Goal: Task Accomplishment & Management: Complete application form

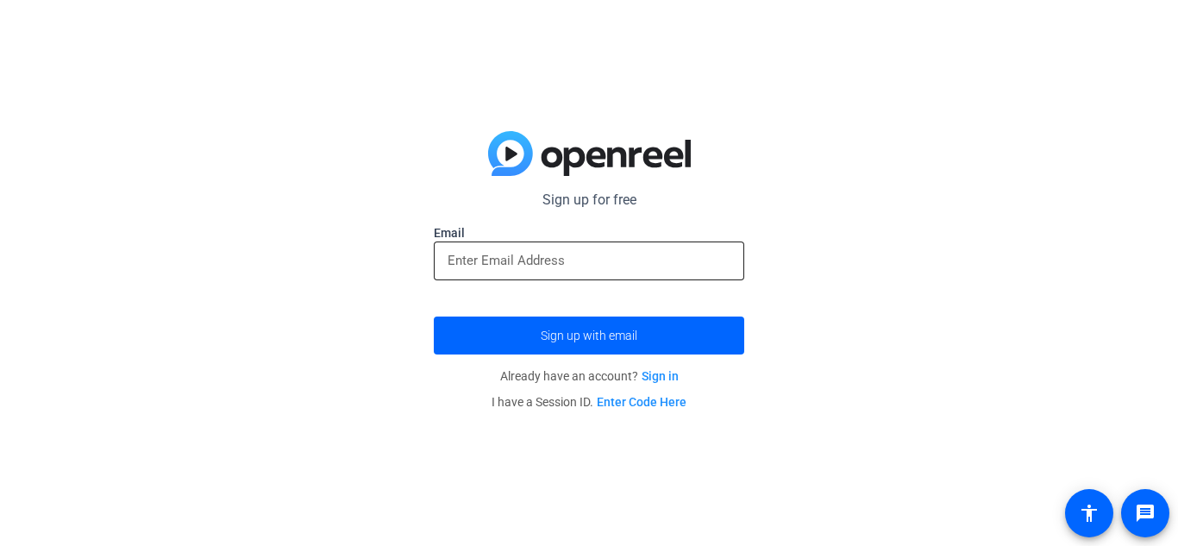
click at [529, 255] on input "email" at bounding box center [589, 260] width 283 height 21
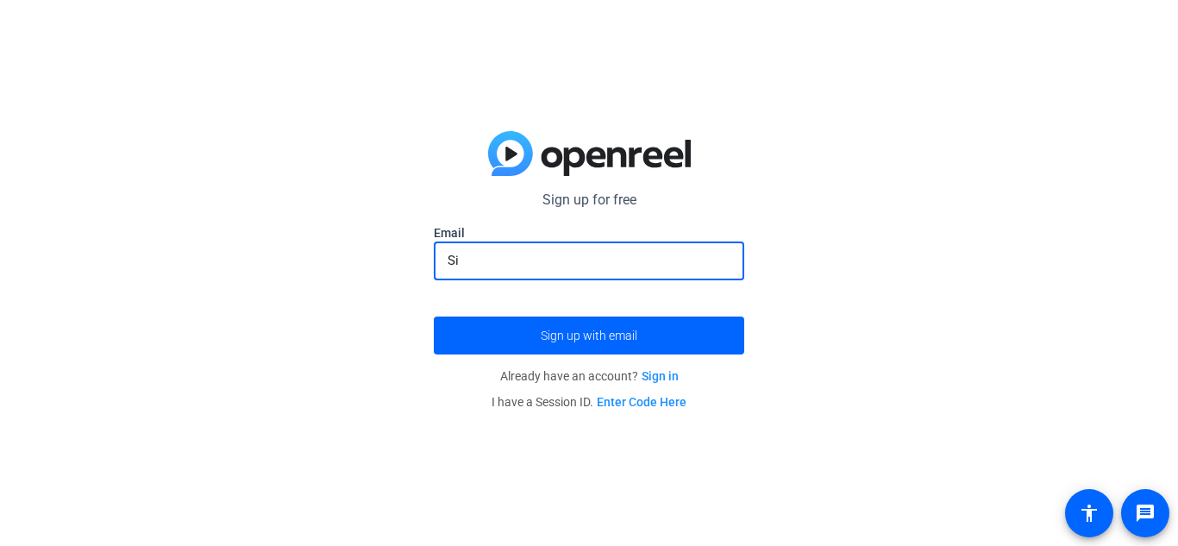
type input "S"
paste input "[EMAIL_ADDRESS][DOMAIN_NAME]"
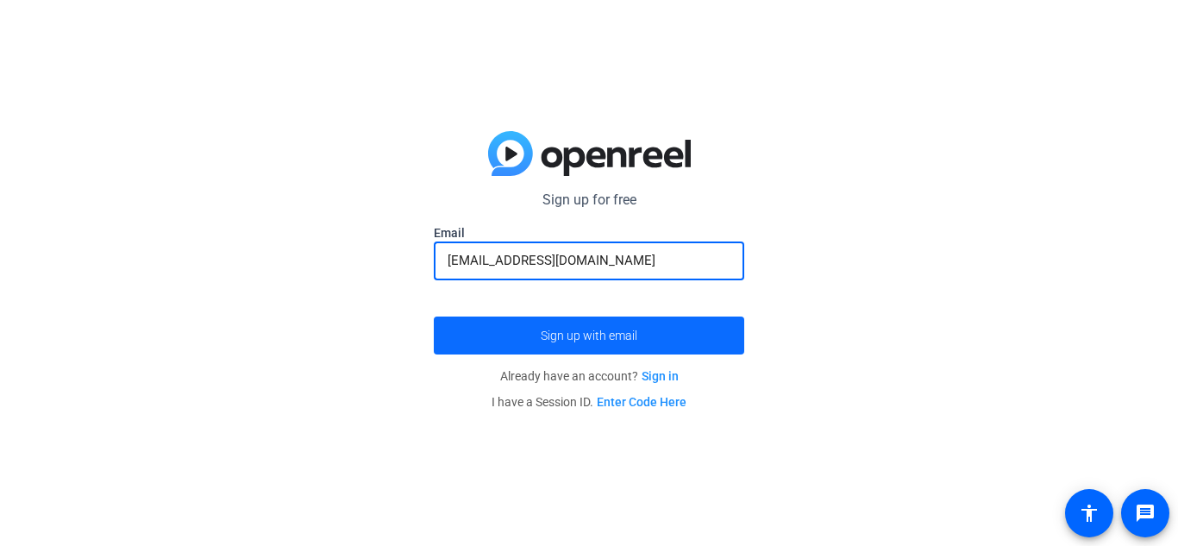
type input "[EMAIL_ADDRESS][DOMAIN_NAME]"
click at [640, 323] on span "submit" at bounding box center [589, 335] width 310 height 41
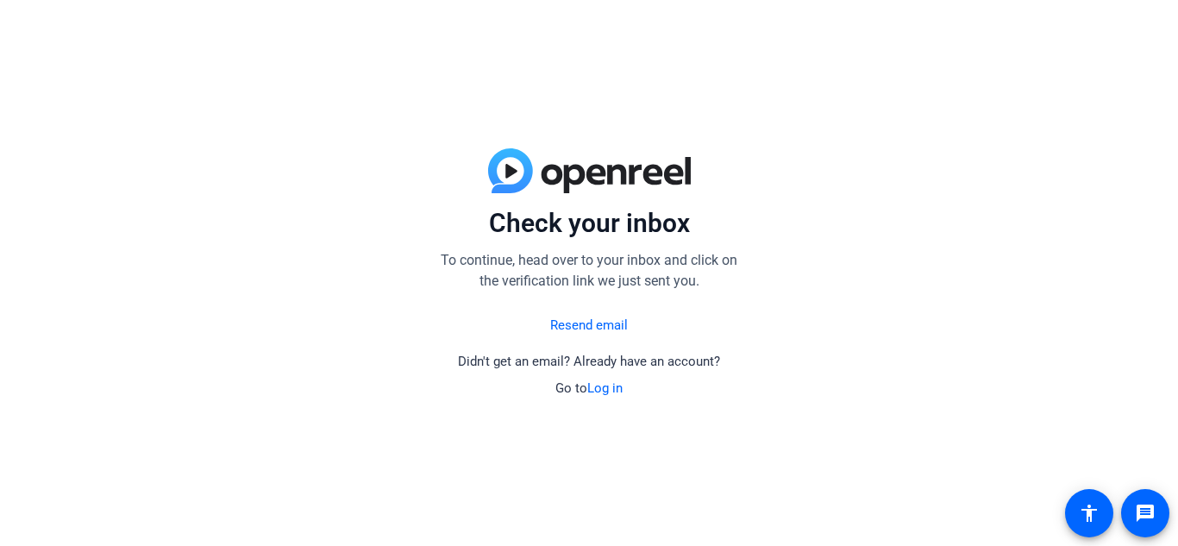
click at [596, 330] on link "Resend email" at bounding box center [589, 326] width 78 height 20
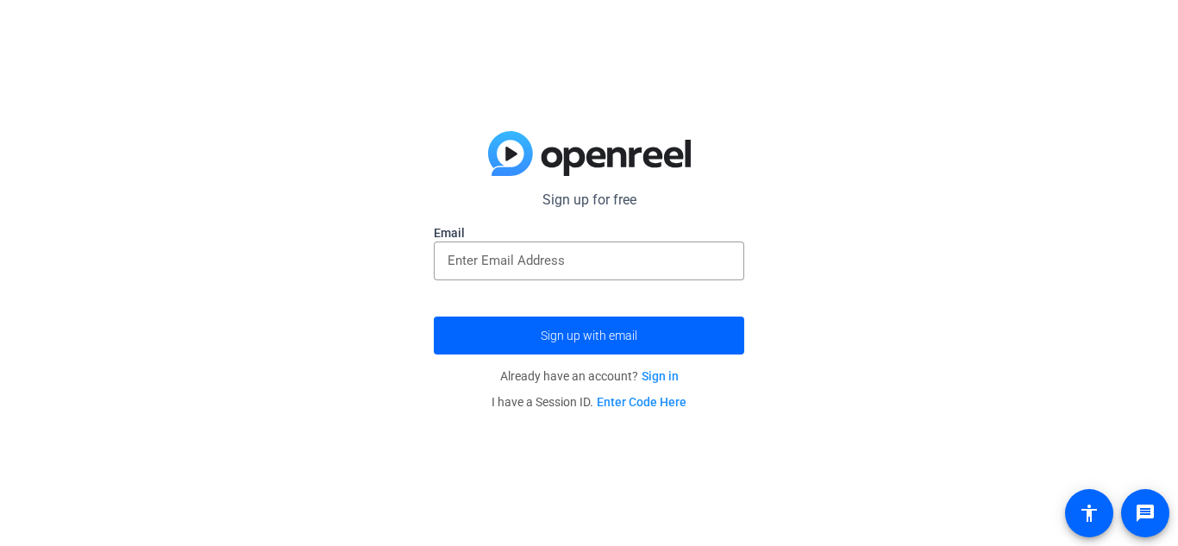
click at [567, 212] on form "Sign up for free Email Sign up with email" at bounding box center [589, 272] width 310 height 165
click at [526, 252] on input "email" at bounding box center [589, 260] width 283 height 21
paste input "[EMAIL_ADDRESS][DOMAIN_NAME]"
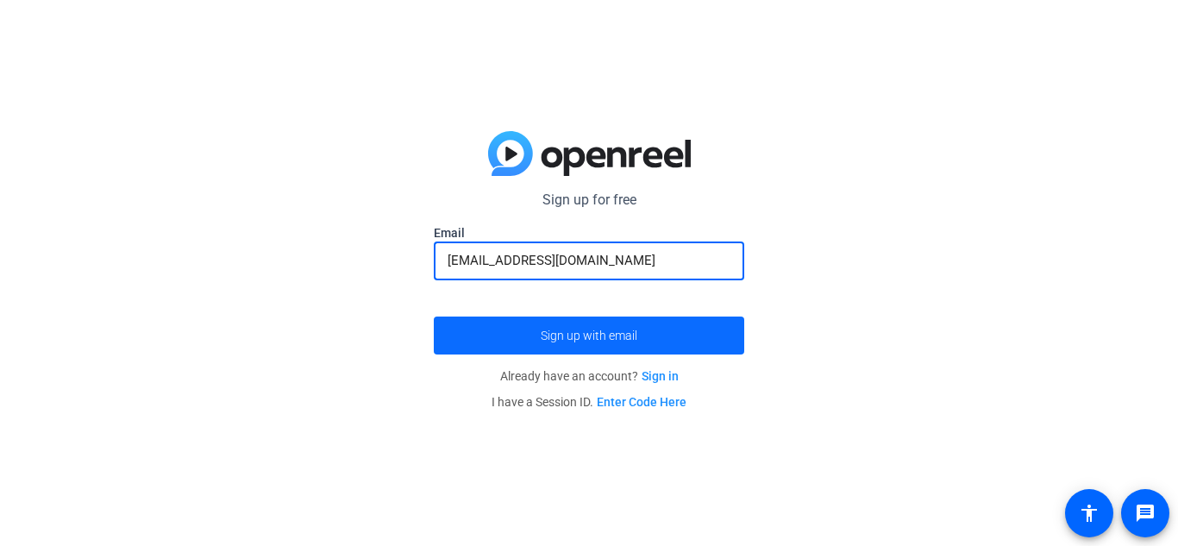
type input "[EMAIL_ADDRESS][DOMAIN_NAME]"
click at [584, 335] on span "Sign up with email" at bounding box center [589, 335] width 97 height 0
